Goal: Information Seeking & Learning: Learn about a topic

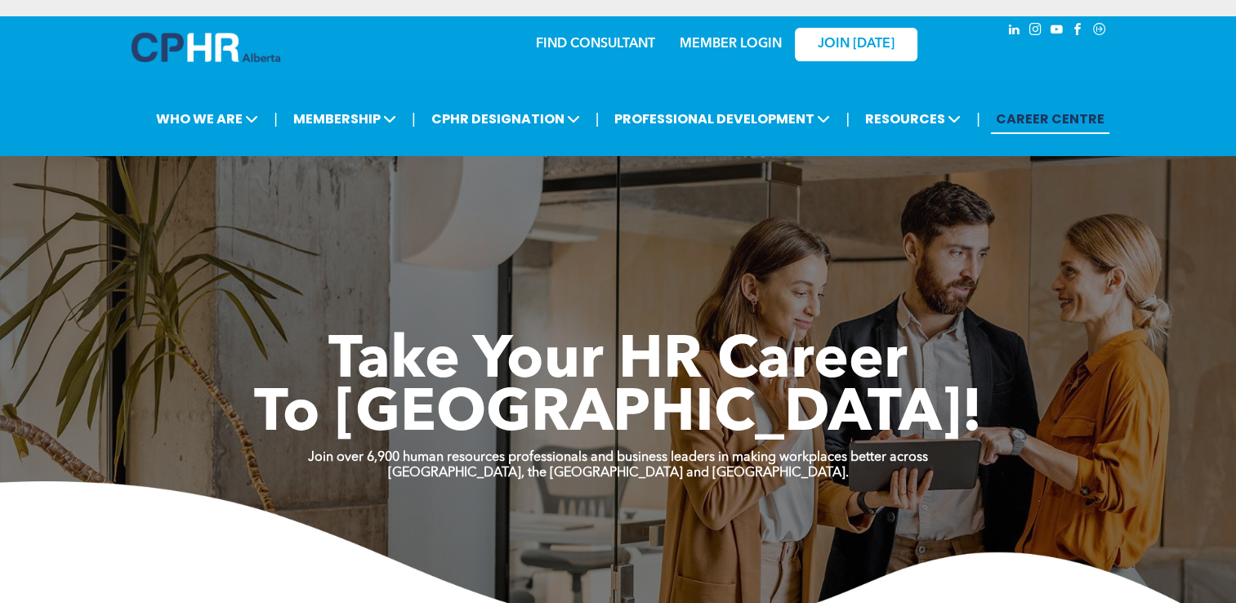
click at [720, 40] on link "MEMBER LOGIN" at bounding box center [731, 44] width 102 height 13
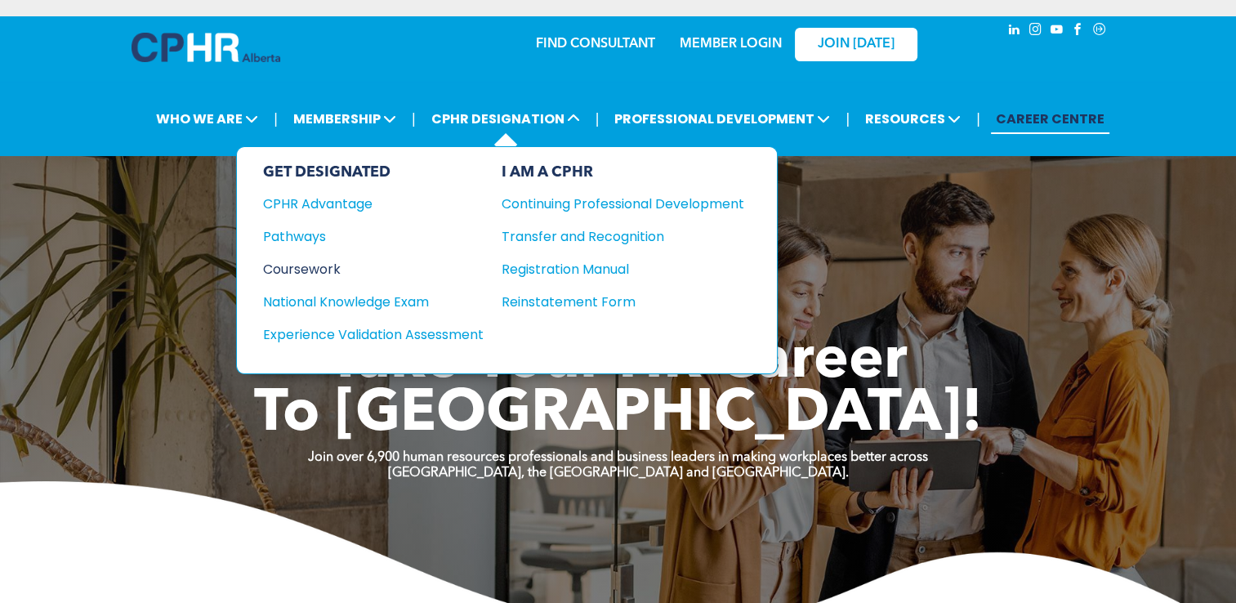
click at [314, 270] on div "Coursework" at bounding box center [362, 269] width 198 height 20
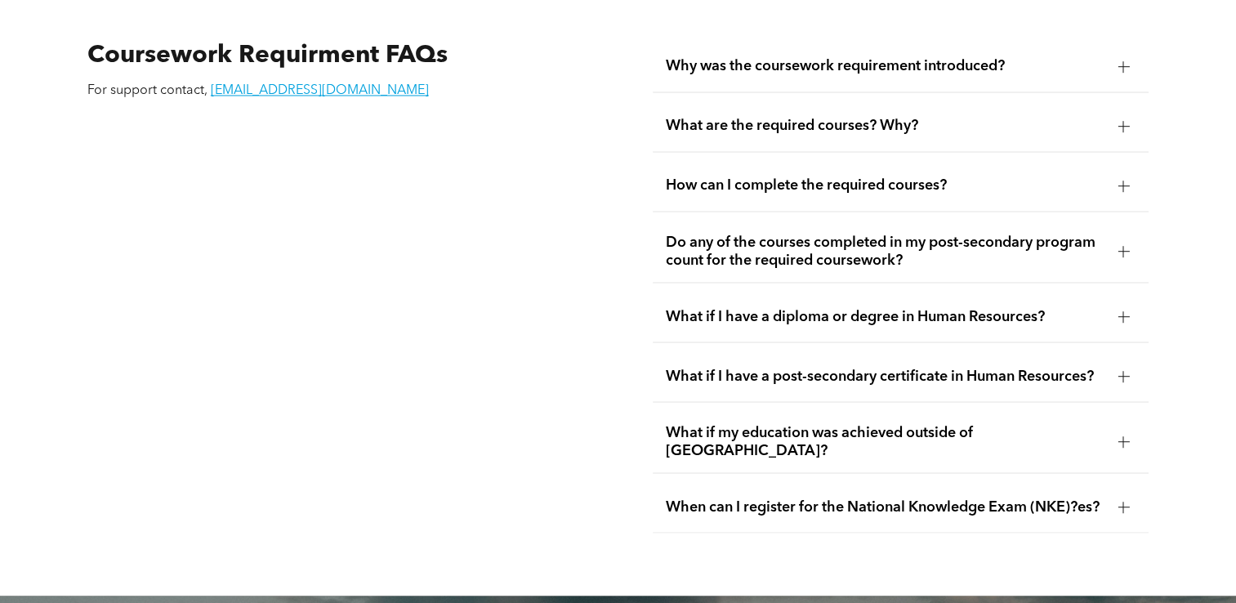
scroll to position [2865, 0]
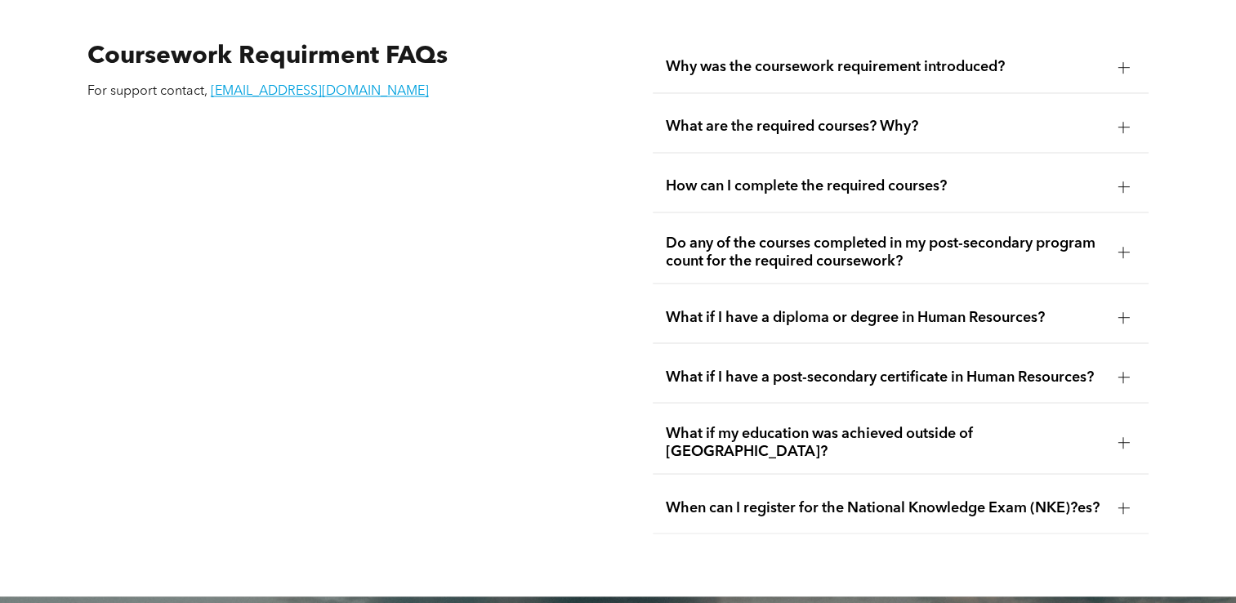
click at [1124, 181] on div at bounding box center [1122, 186] width 11 height 11
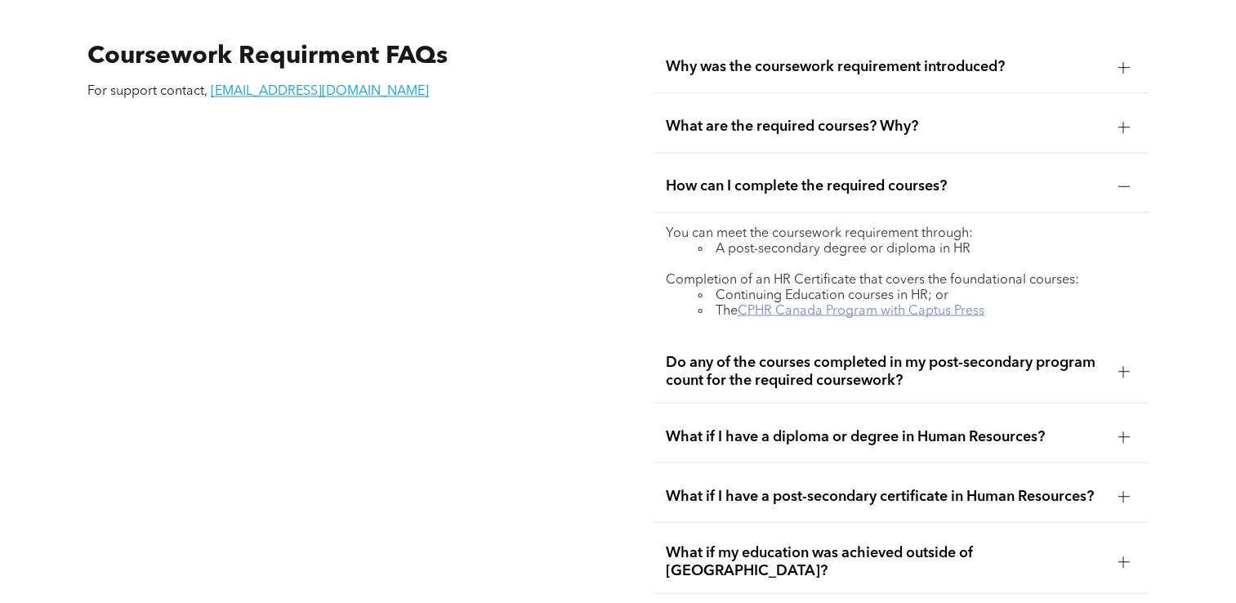
click at [928, 304] on link "CPHR Canada Program with Captus Press" at bounding box center [861, 310] width 247 height 13
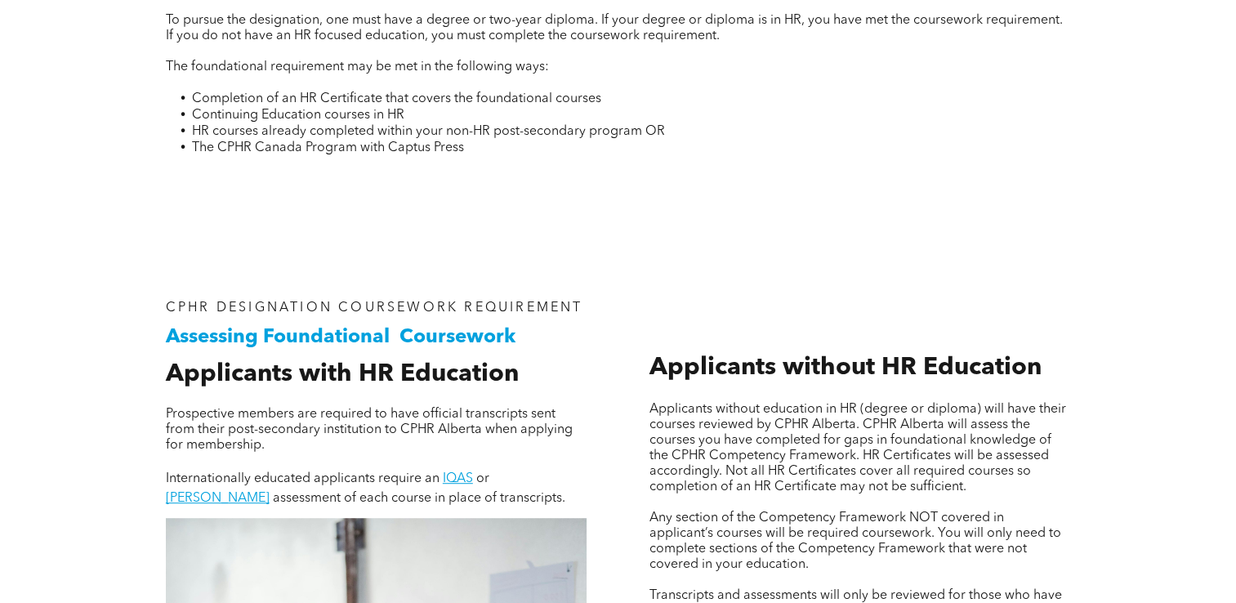
scroll to position [791, 0]
